Goal: Task Accomplishment & Management: Manage account settings

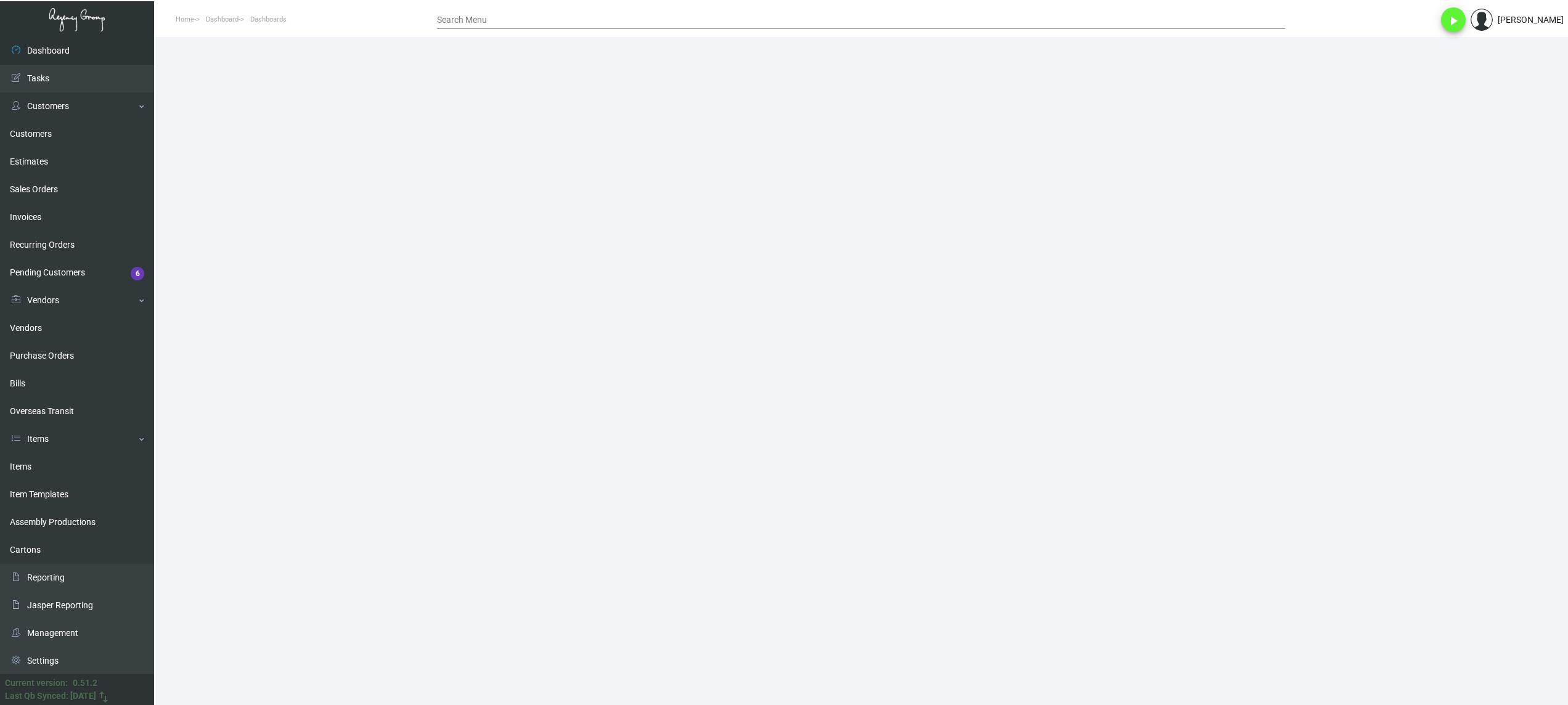
click at [537, 327] on main at bounding box center [861, 371] width 1414 height 667
click at [68, 465] on link "Items" at bounding box center [77, 466] width 154 height 27
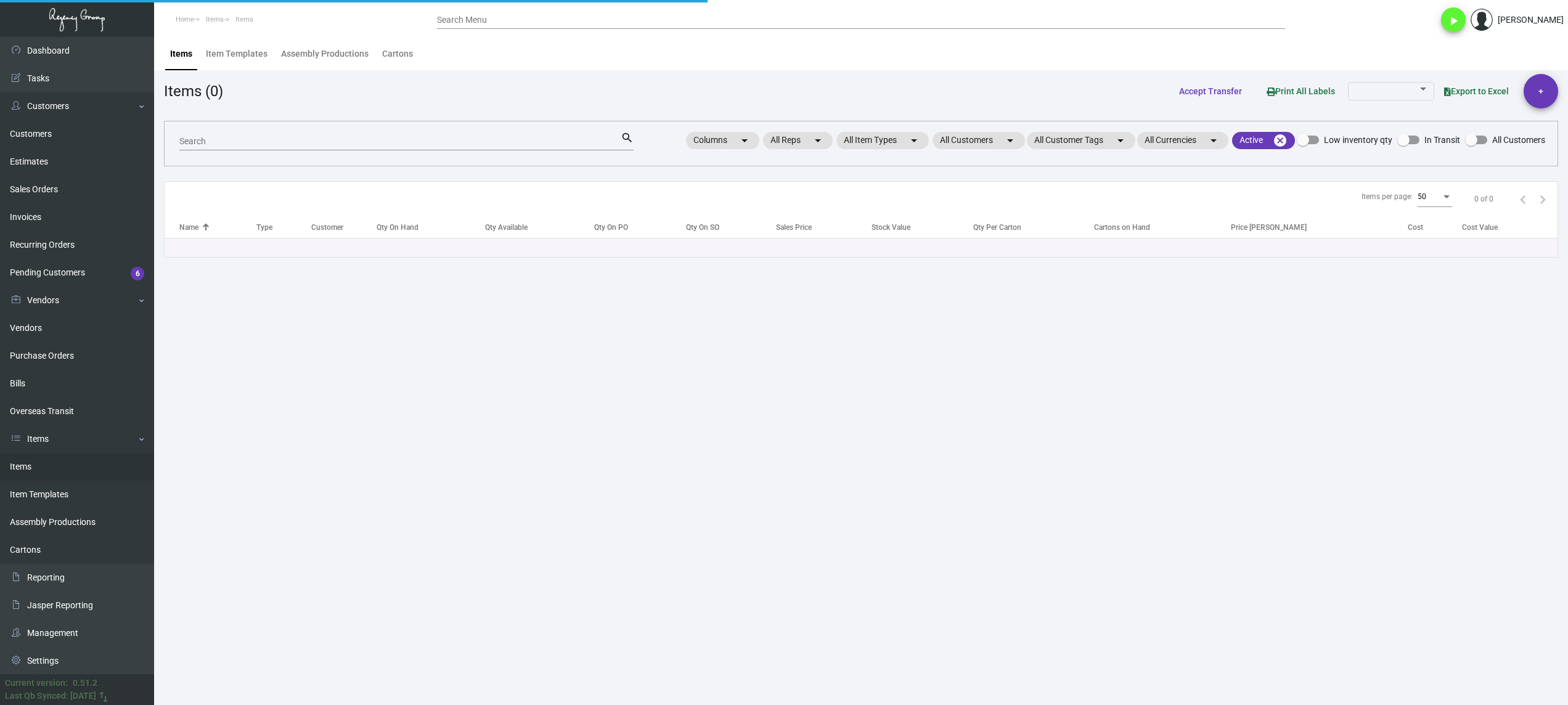
click at [427, 133] on div "Search" at bounding box center [400, 141] width 441 height 19
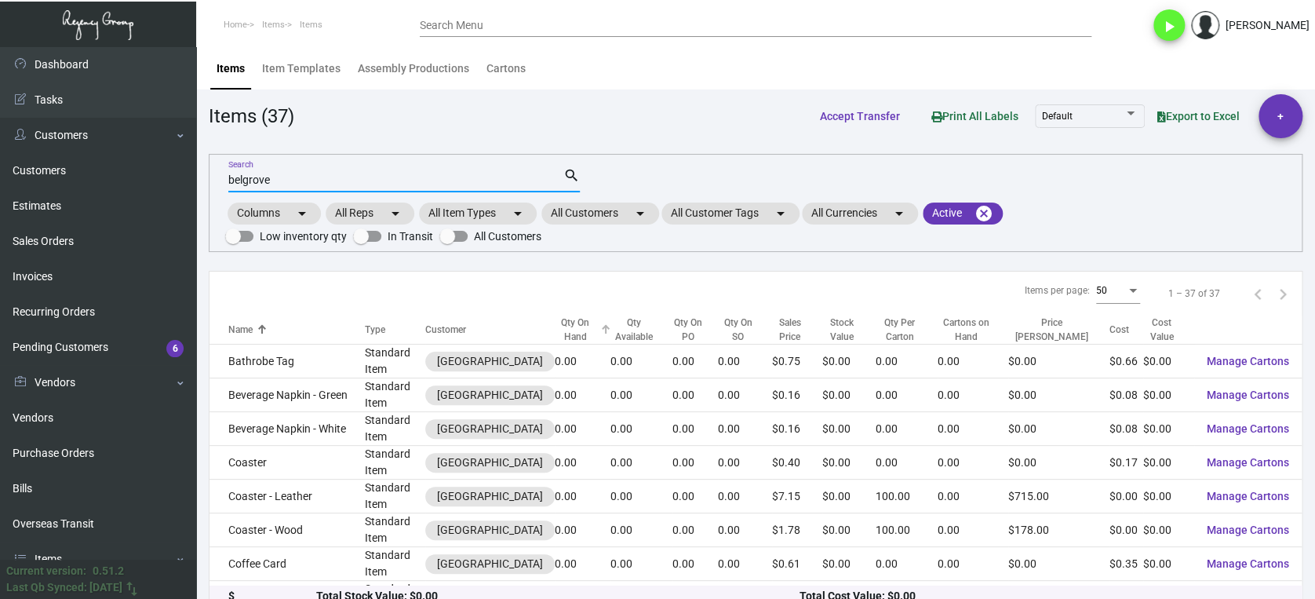
type input "belgrove"
click at [567, 321] on div "Qty On Hand" at bounding box center [576, 329] width 42 height 28
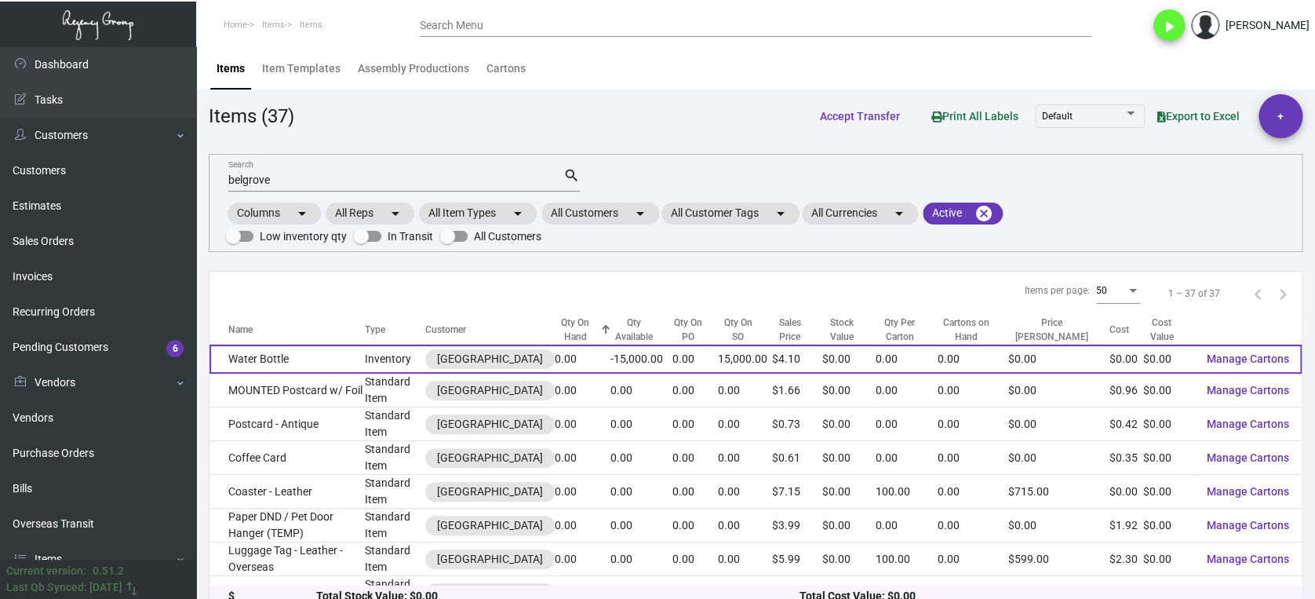
click at [301, 358] on td "Water Bottle" at bounding box center [286, 358] width 155 height 29
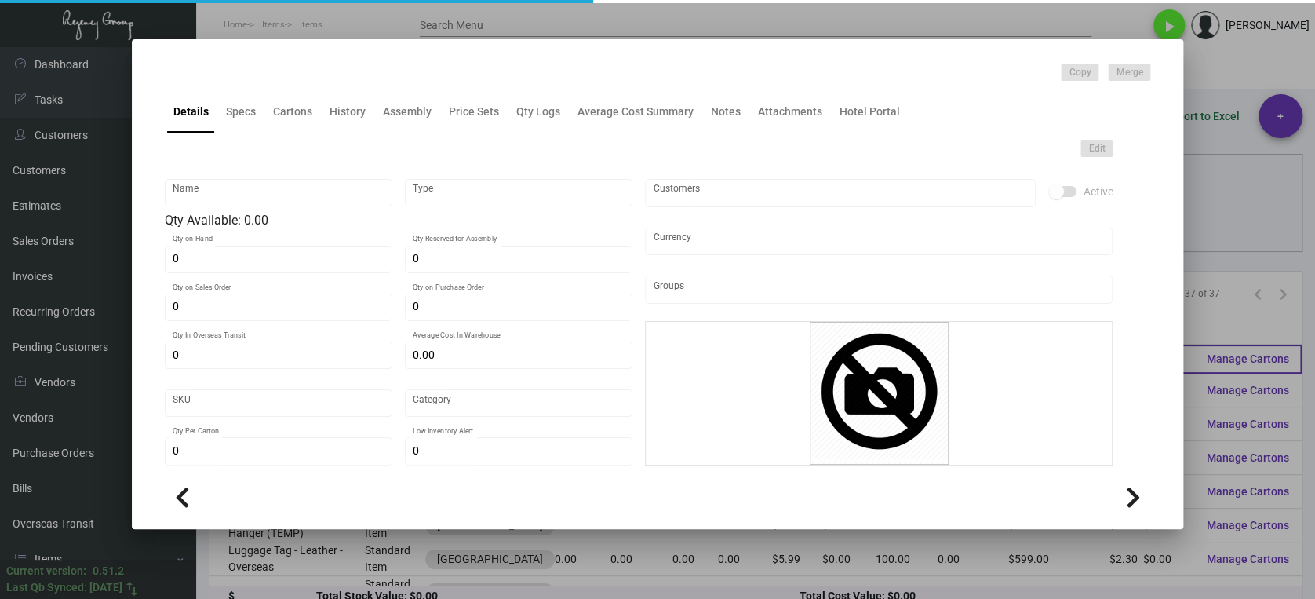
type input "Water Bottle"
type input "Inventory"
type input "15,000"
type input "$ 0.00"
type input "Overseas"
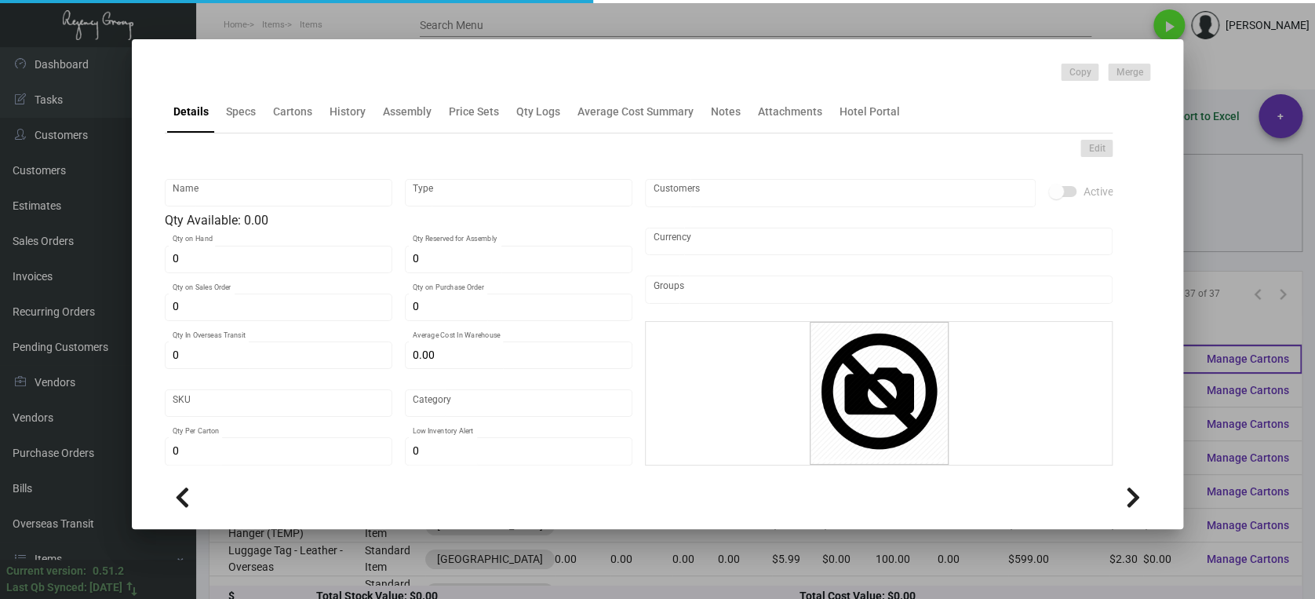
type input "$ 0.00"
type input "$ 4.10"
checkbox input "true"
type input "United States Dollar $"
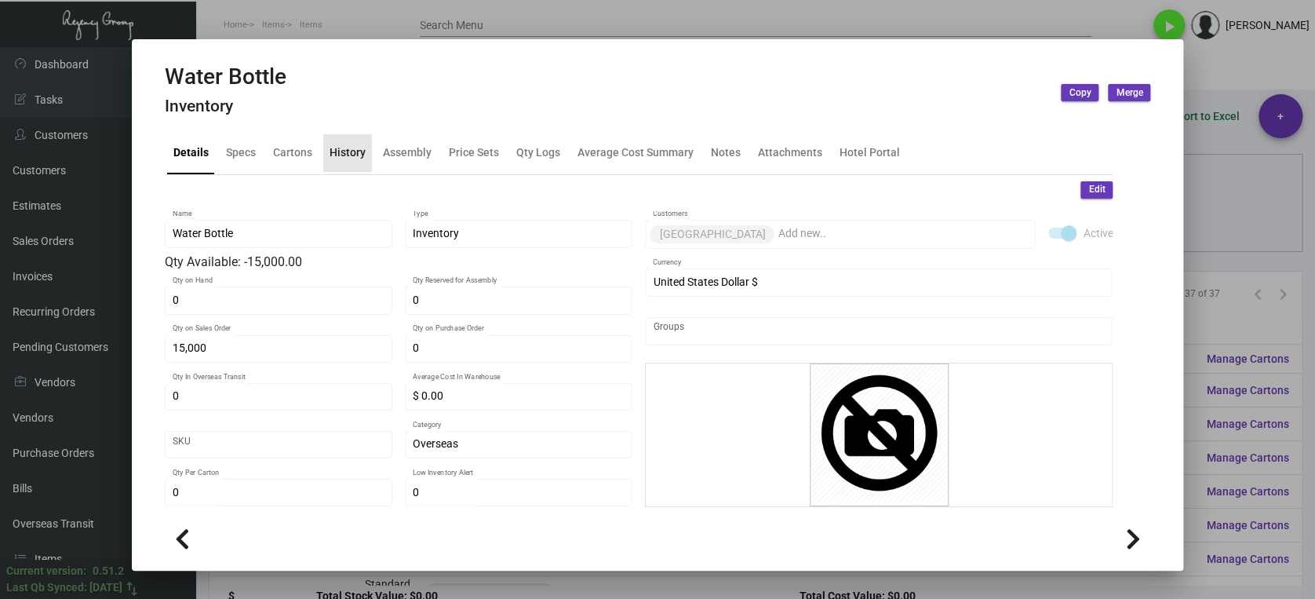
click at [351, 151] on div "History" at bounding box center [348, 152] width 36 height 16
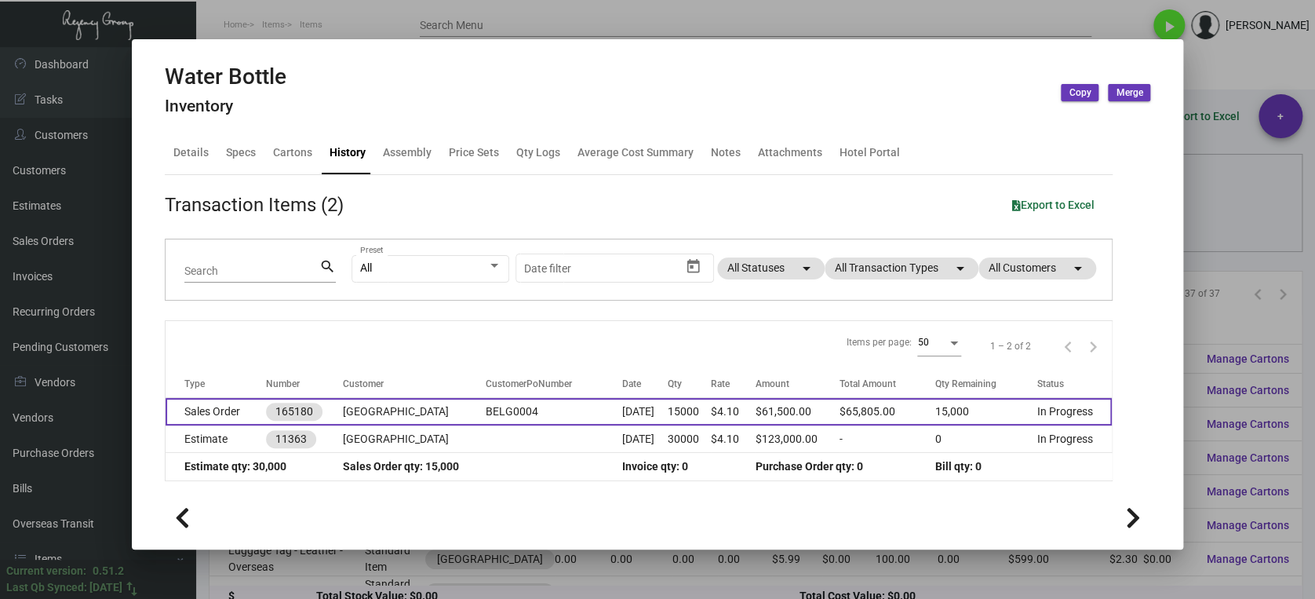
click at [539, 415] on td "BELG0004" at bounding box center [554, 411] width 136 height 27
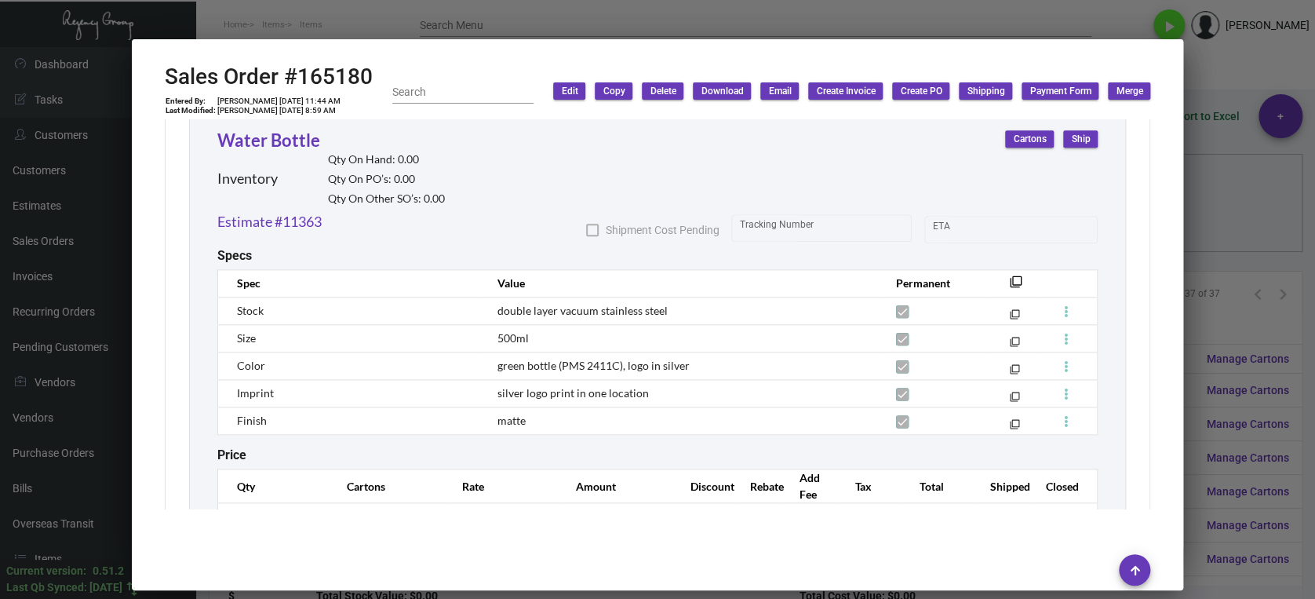
scroll to position [836, 0]
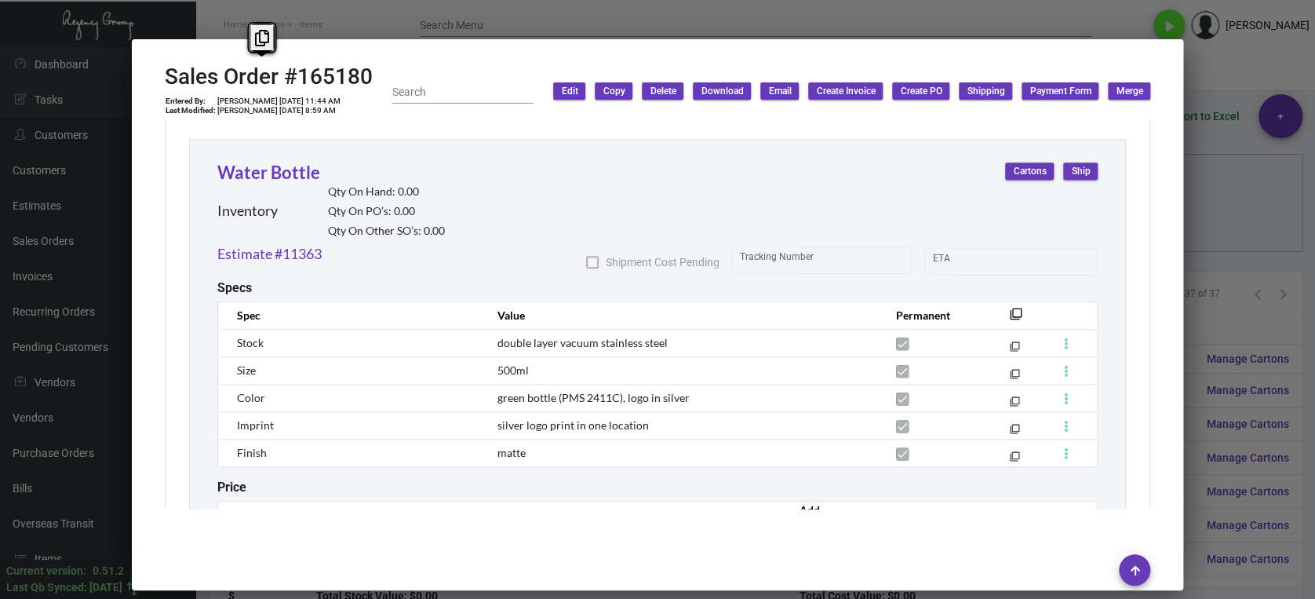
drag, startPoint x: 372, startPoint y: 73, endPoint x: 133, endPoint y: 75, distance: 238.5
click at [133, 75] on mat-dialog-container "Sales Order #165180 Entered By: [PERSON_NAME] [DATE] 11:44 AM Last Modified: [P…" at bounding box center [658, 314] width 1052 height 551
click at [264, 38] on icon at bounding box center [262, 38] width 14 height 16
copy h2 "Sales Order #165180"
click at [1216, 220] on div at bounding box center [657, 299] width 1315 height 599
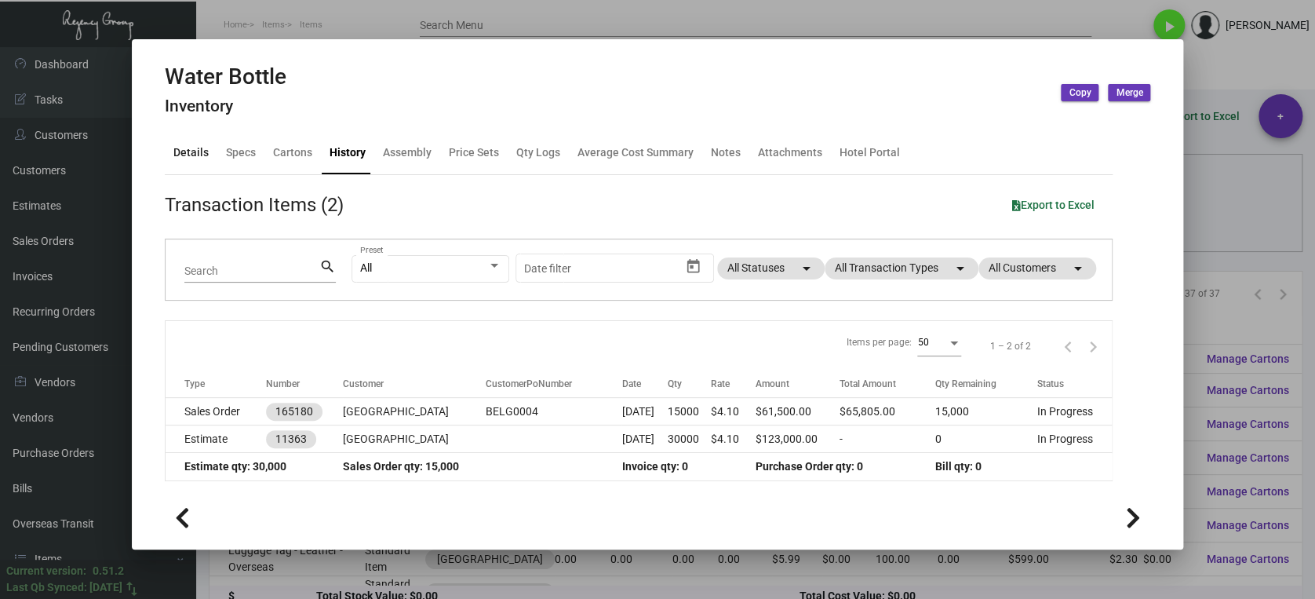
click at [189, 156] on div "Details" at bounding box center [190, 152] width 35 height 16
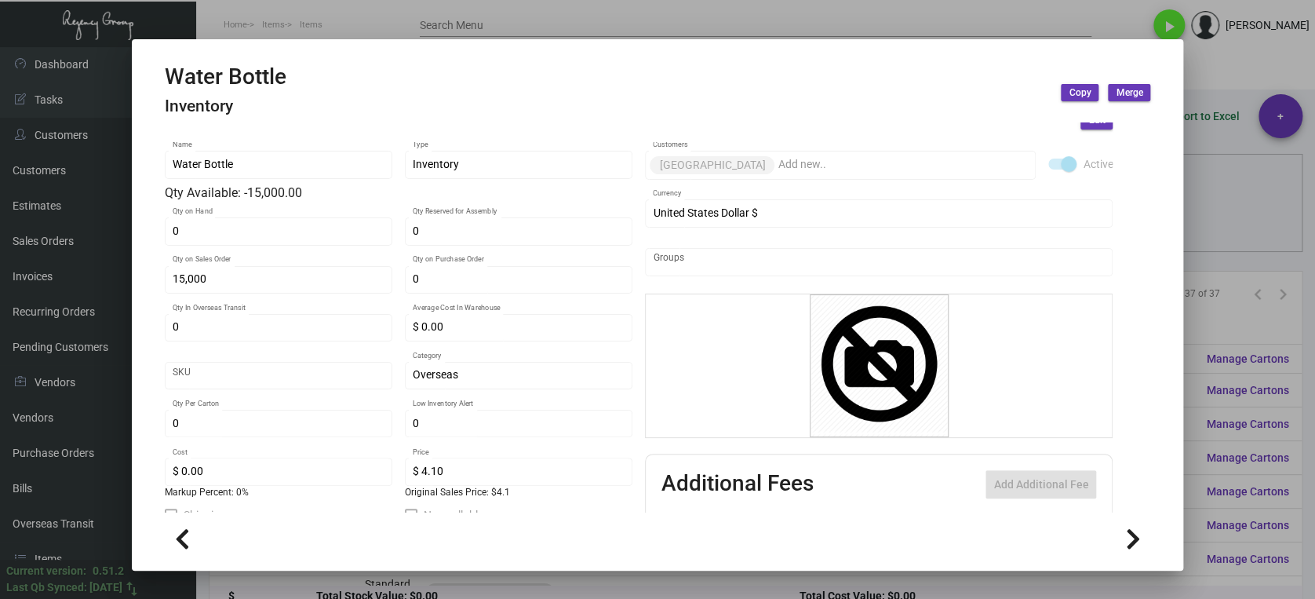
scroll to position [61, 0]
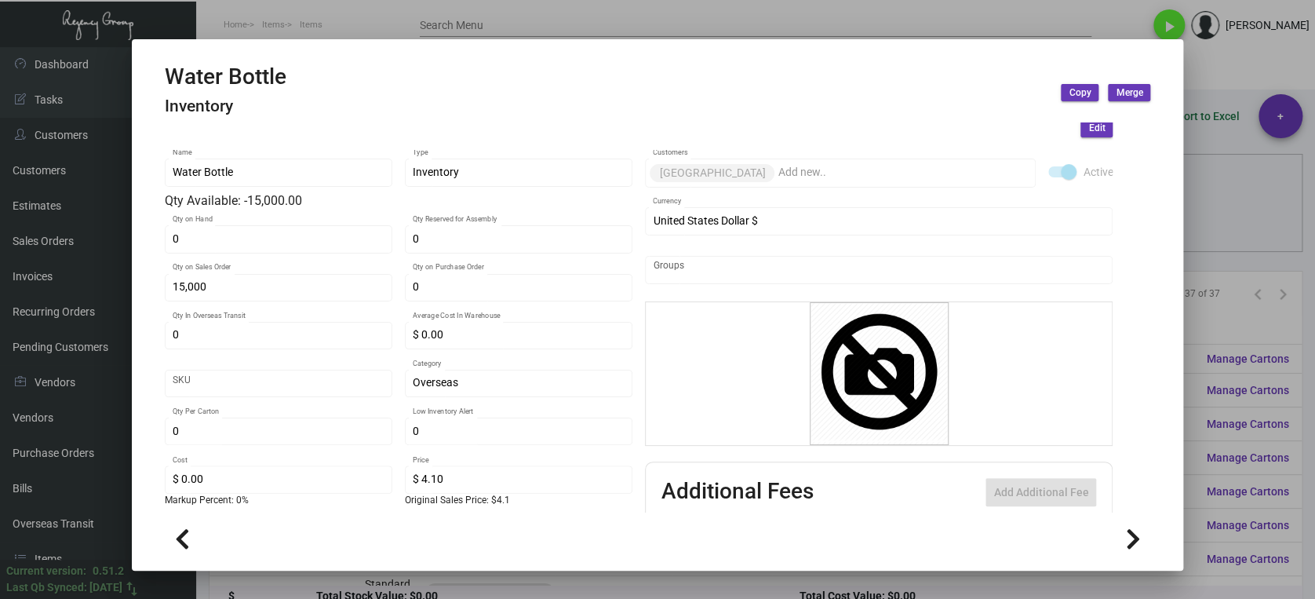
click at [1261, 226] on div at bounding box center [657, 299] width 1315 height 599
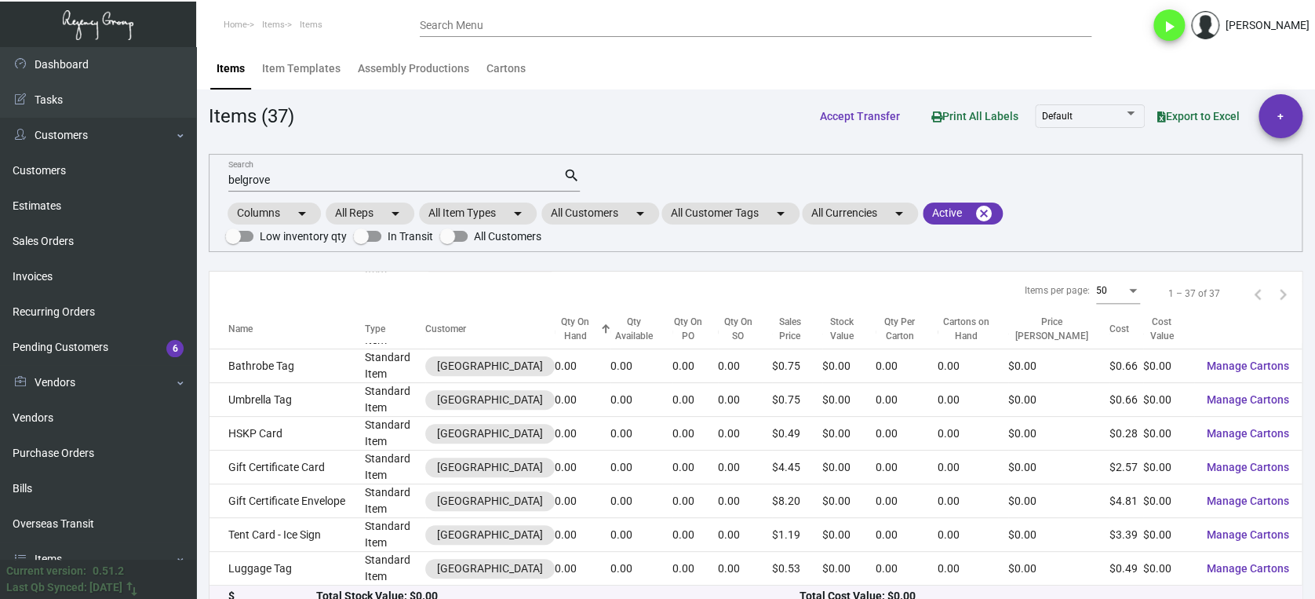
scroll to position [999, 0]
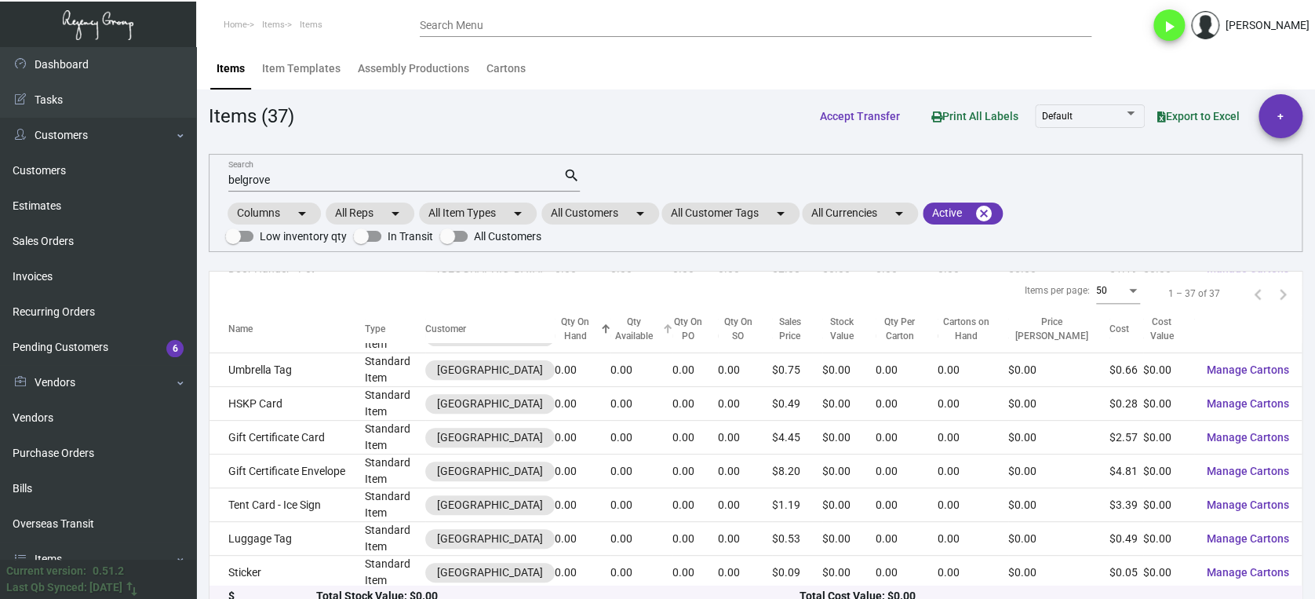
click at [622, 333] on div "Qty Available" at bounding box center [634, 329] width 48 height 28
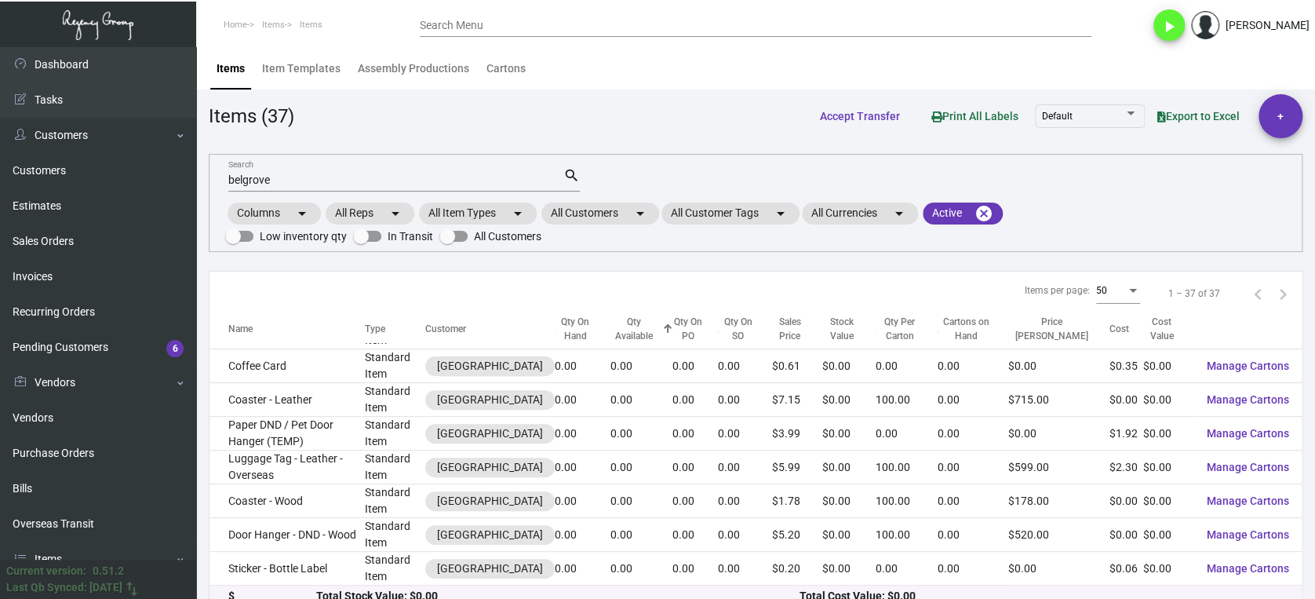
scroll to position [0, 0]
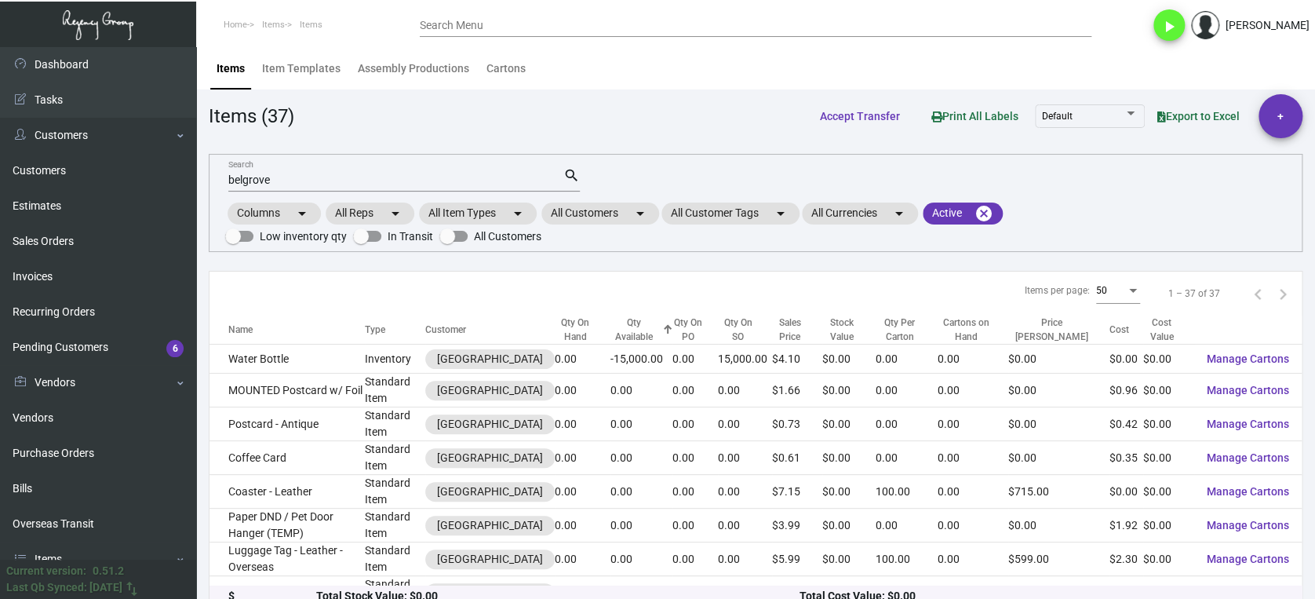
click at [616, 337] on div "Qty Available" at bounding box center [634, 329] width 48 height 28
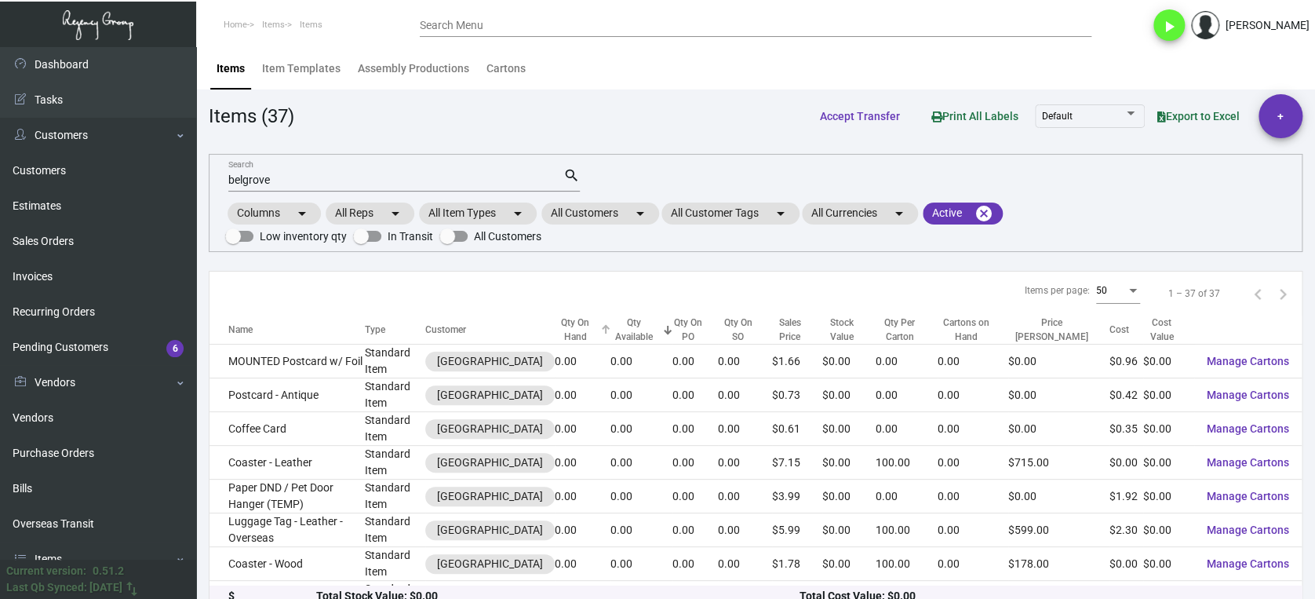
click at [575, 327] on div "Qty On Hand" at bounding box center [576, 329] width 42 height 28
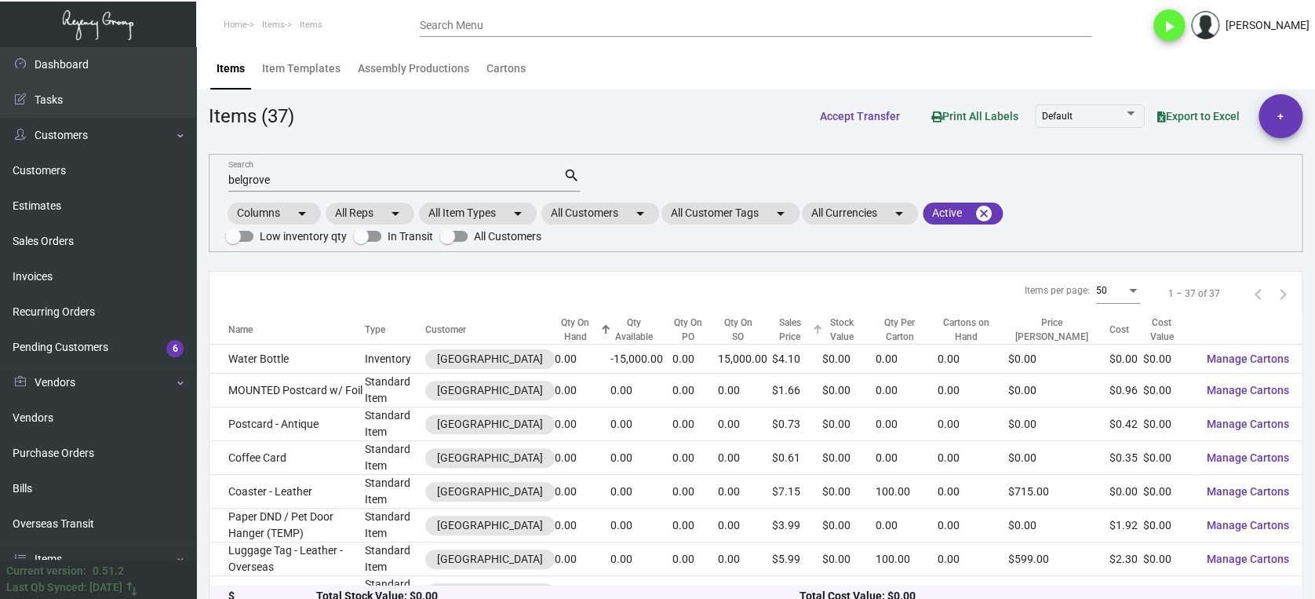
click at [788, 332] on div "Sales Price" at bounding box center [790, 329] width 36 height 28
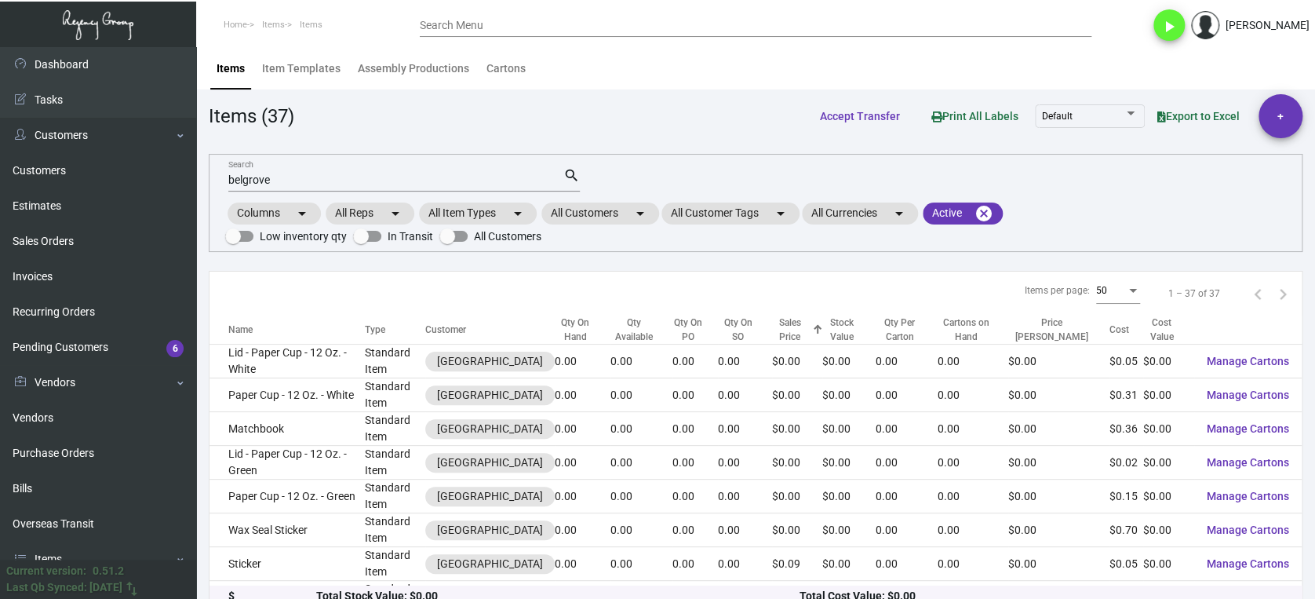
click at [788, 332] on div "Sales Price" at bounding box center [790, 329] width 36 height 28
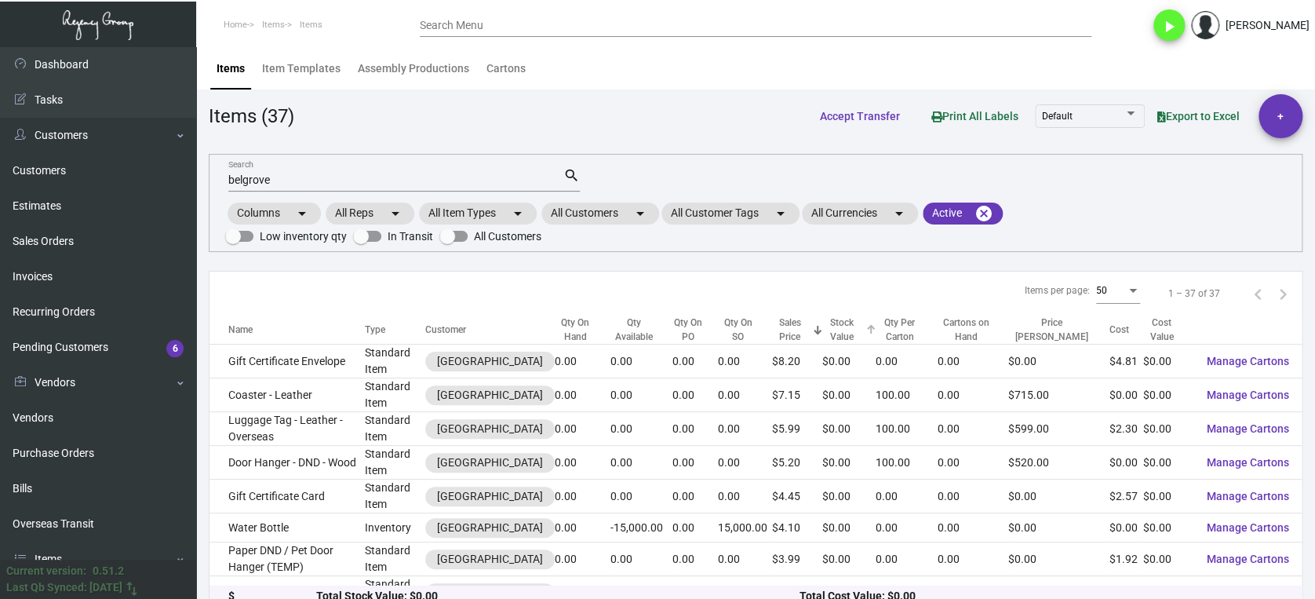
click at [841, 329] on div "Stock Value" at bounding box center [841, 329] width 39 height 28
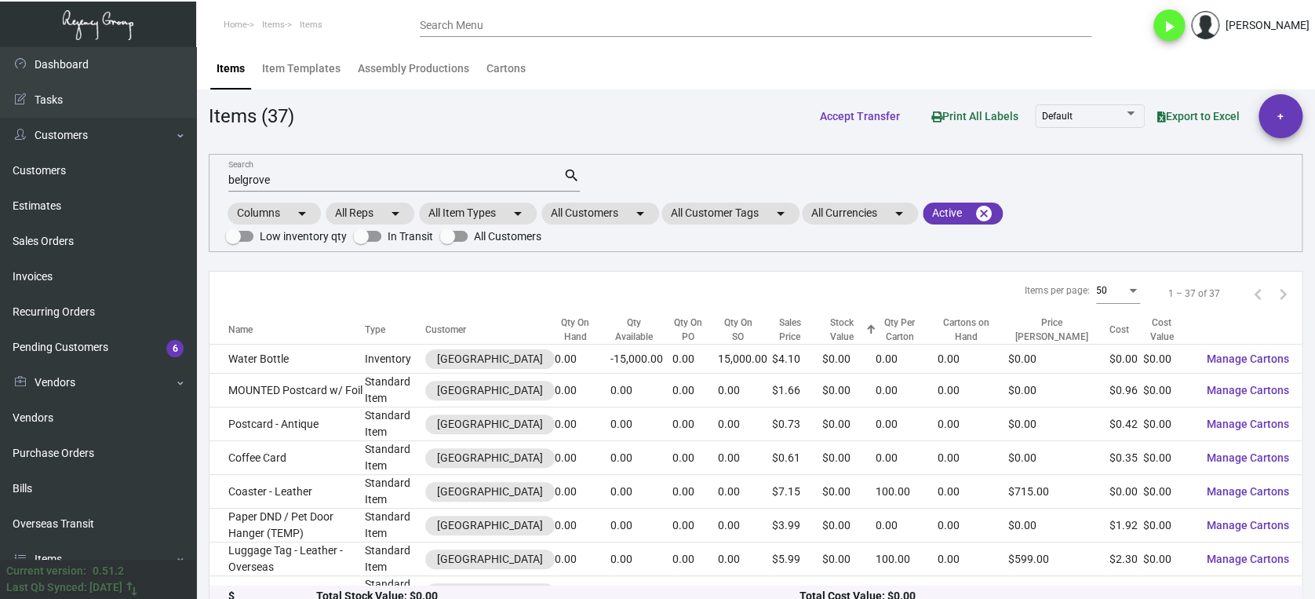
click at [841, 327] on div "Stock Value" at bounding box center [841, 329] width 39 height 28
click at [894, 324] on div "Qty Per Carton" at bounding box center [900, 329] width 48 height 28
click at [967, 324] on div "Cartons on Hand" at bounding box center [966, 329] width 56 height 28
click at [1055, 320] on div "Price [PERSON_NAME]" at bounding box center [1051, 329] width 87 height 28
click at [1109, 330] on div "Cost" at bounding box center [1119, 329] width 20 height 14
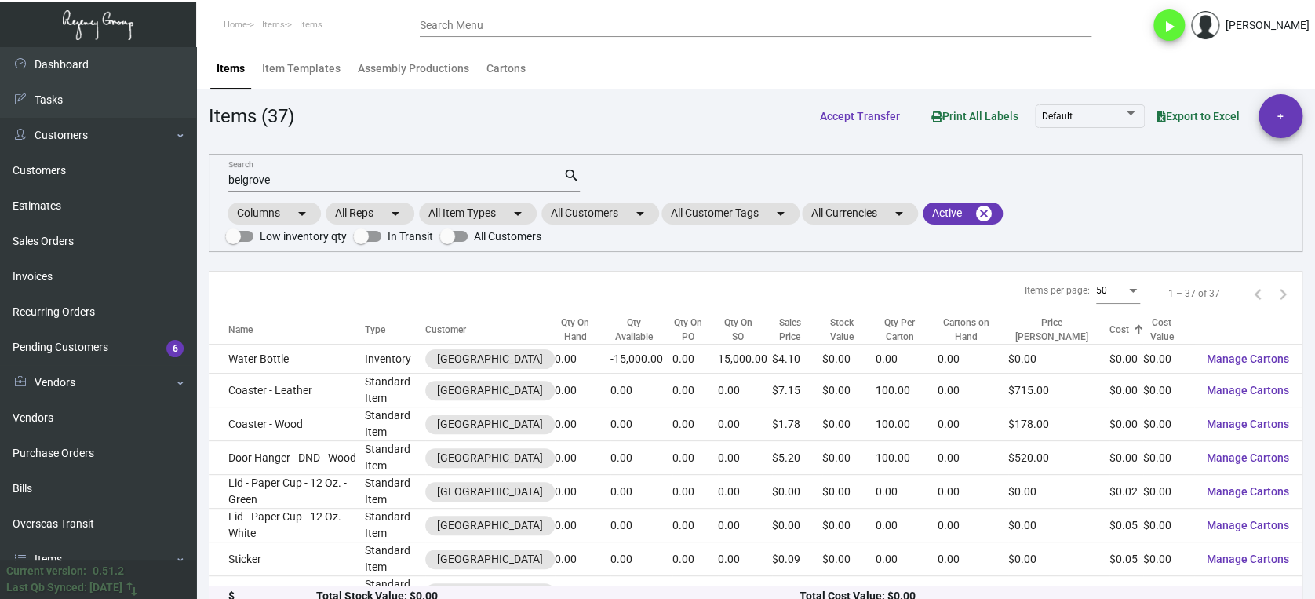
click at [1109, 329] on div "Cost" at bounding box center [1119, 329] width 20 height 14
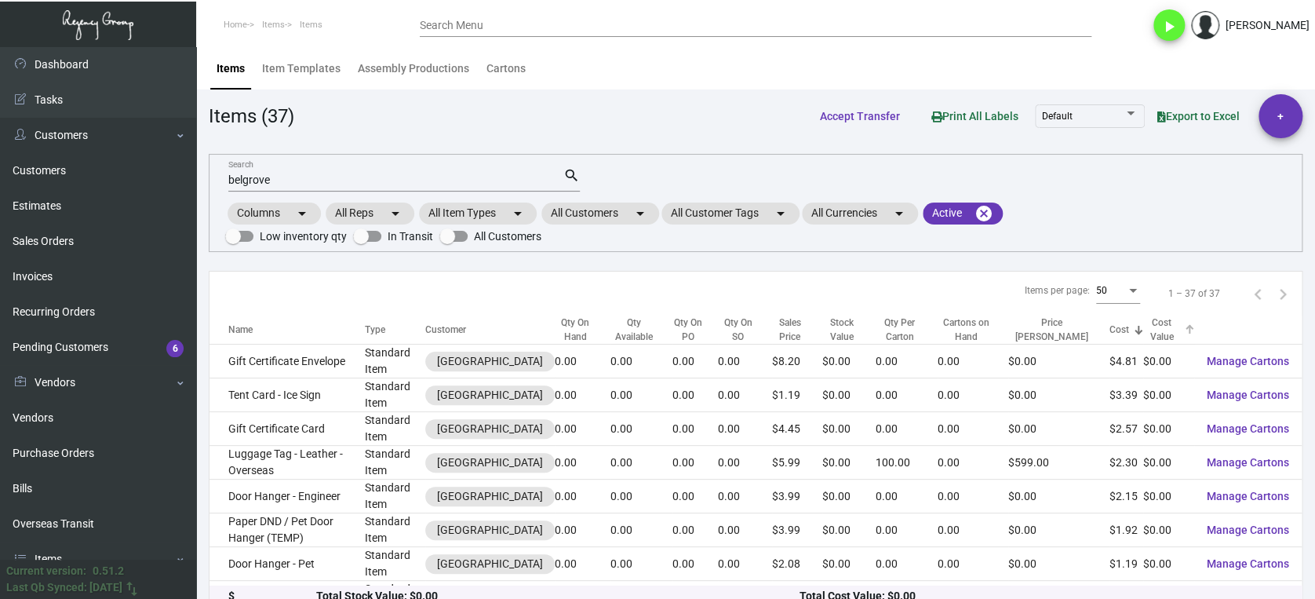
click at [1143, 329] on div "Cost Value" at bounding box center [1161, 329] width 37 height 28
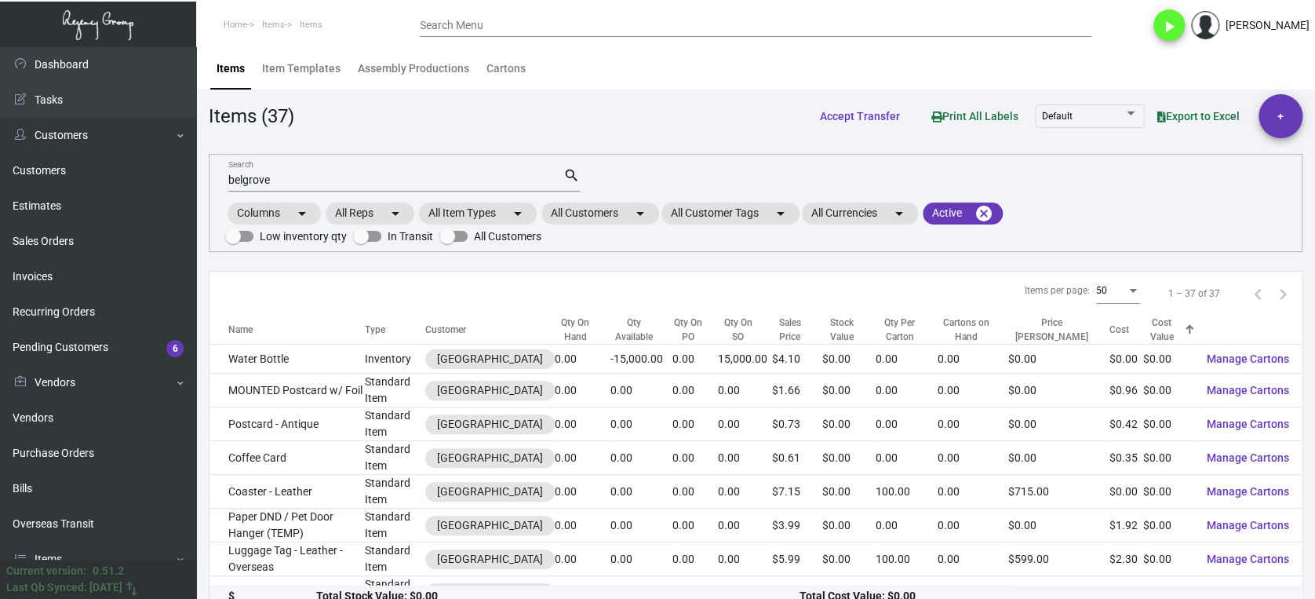
click at [1143, 329] on div "Cost Value" at bounding box center [1161, 329] width 37 height 28
click at [570, 322] on div "Qty On Hand" at bounding box center [576, 329] width 42 height 28
click at [631, 328] on div "Qty Available" at bounding box center [634, 329] width 48 height 28
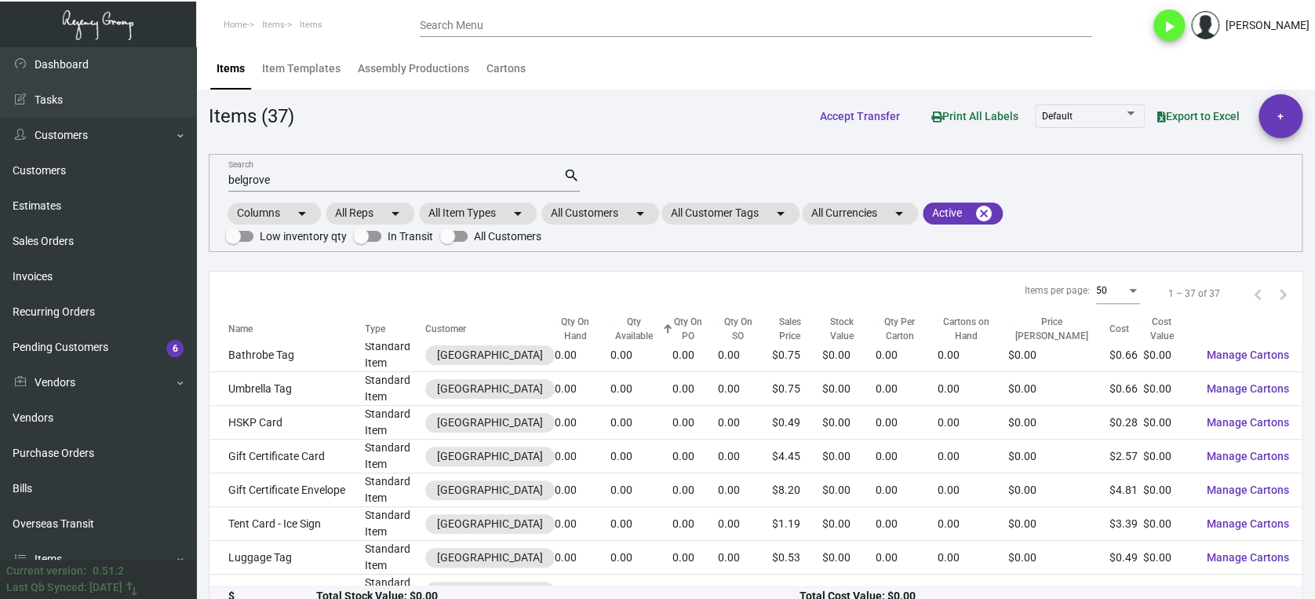
scroll to position [999, 0]
